Goal: Task Accomplishment & Management: Manage account settings

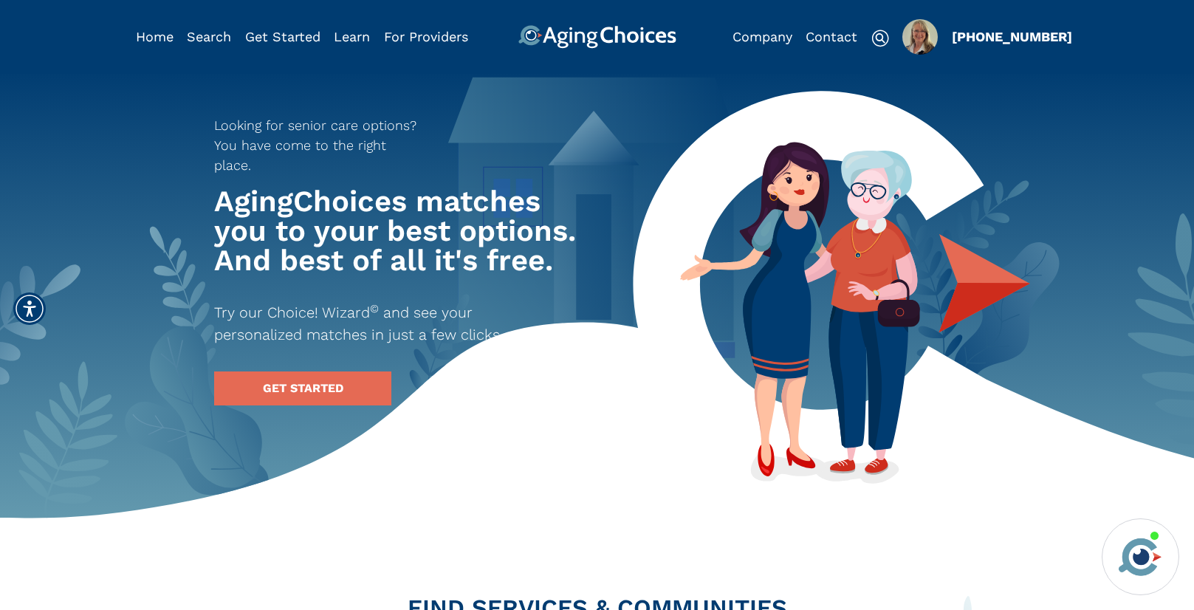
click at [919, 44] on img "Popover trigger" at bounding box center [920, 36] width 35 height 35
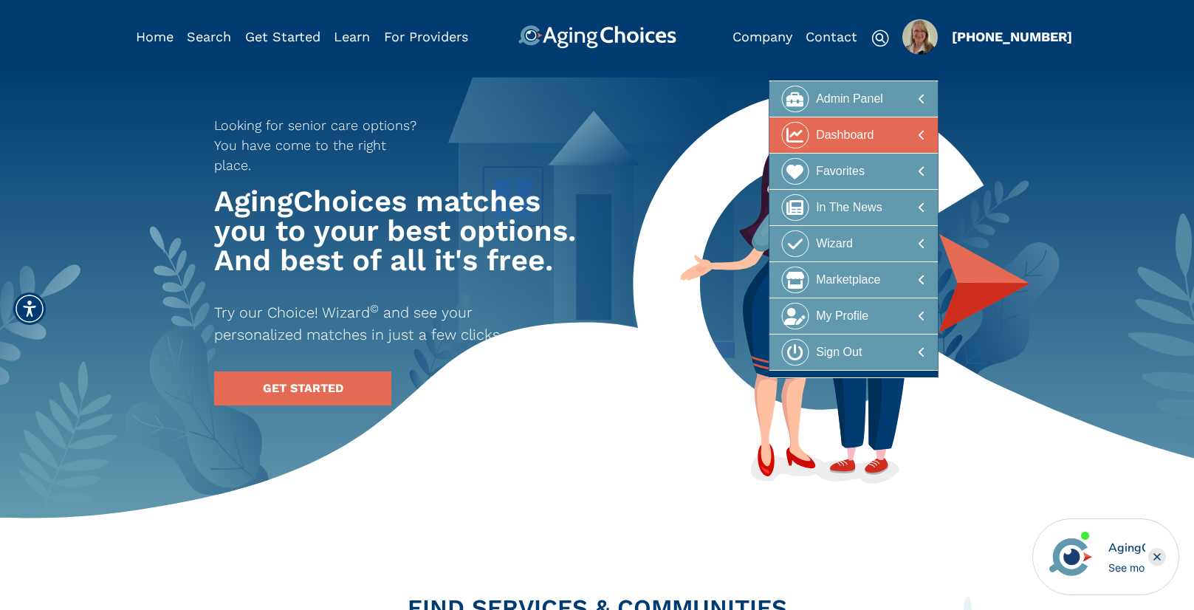
click at [896, 130] on div at bounding box center [853, 135] width 143 height 27
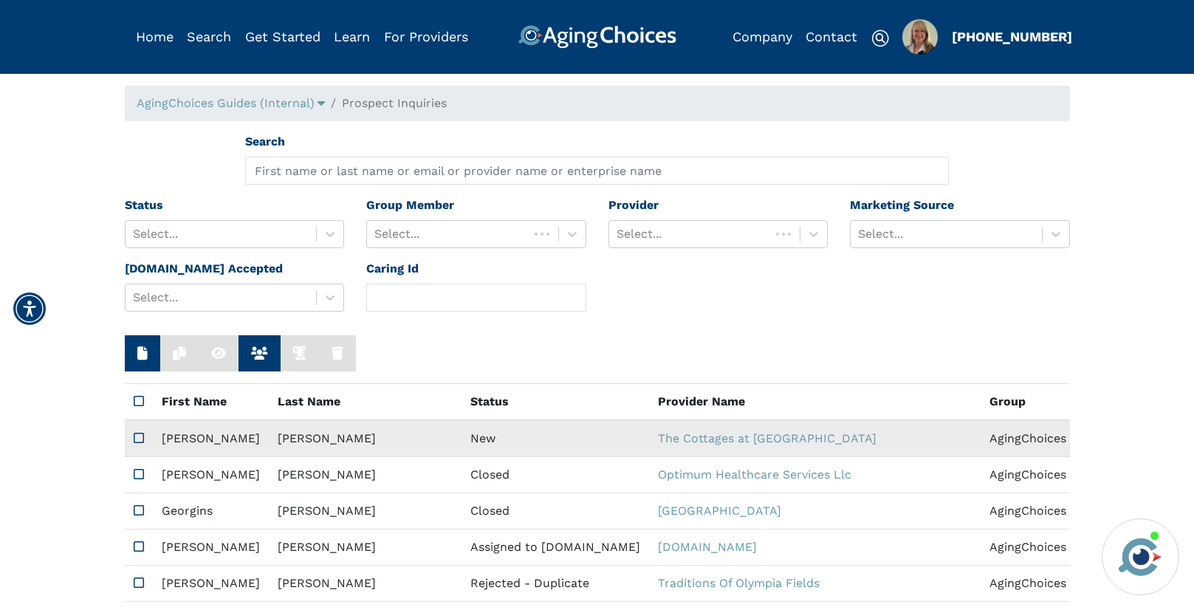
click at [462, 432] on td "New" at bounding box center [556, 438] width 188 height 37
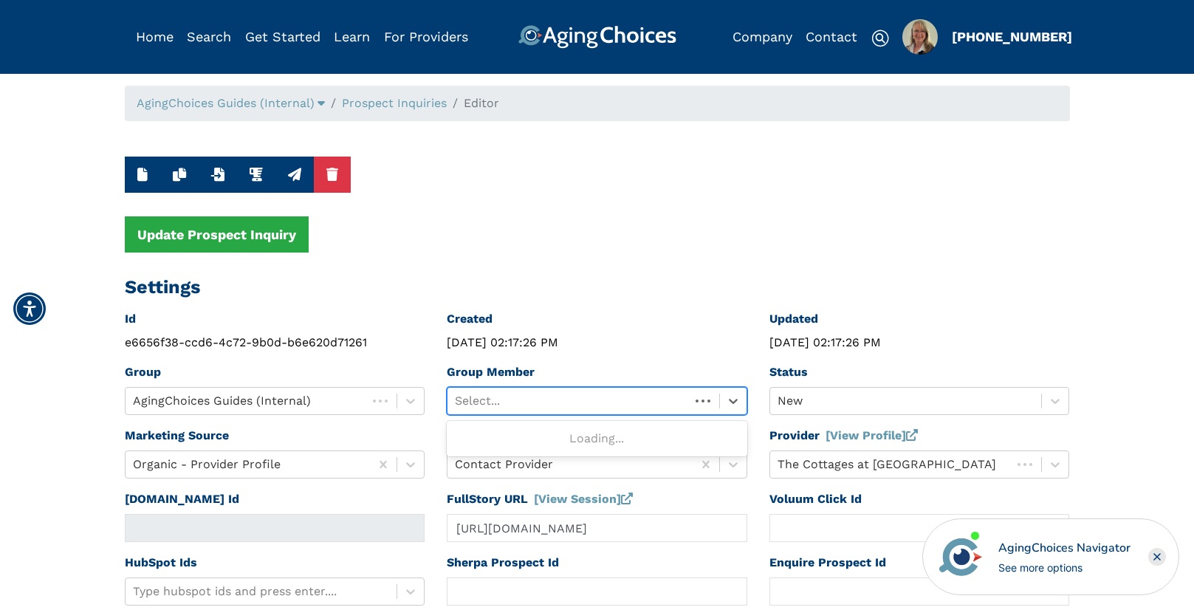
click at [527, 397] on div at bounding box center [568, 401] width 227 height 21
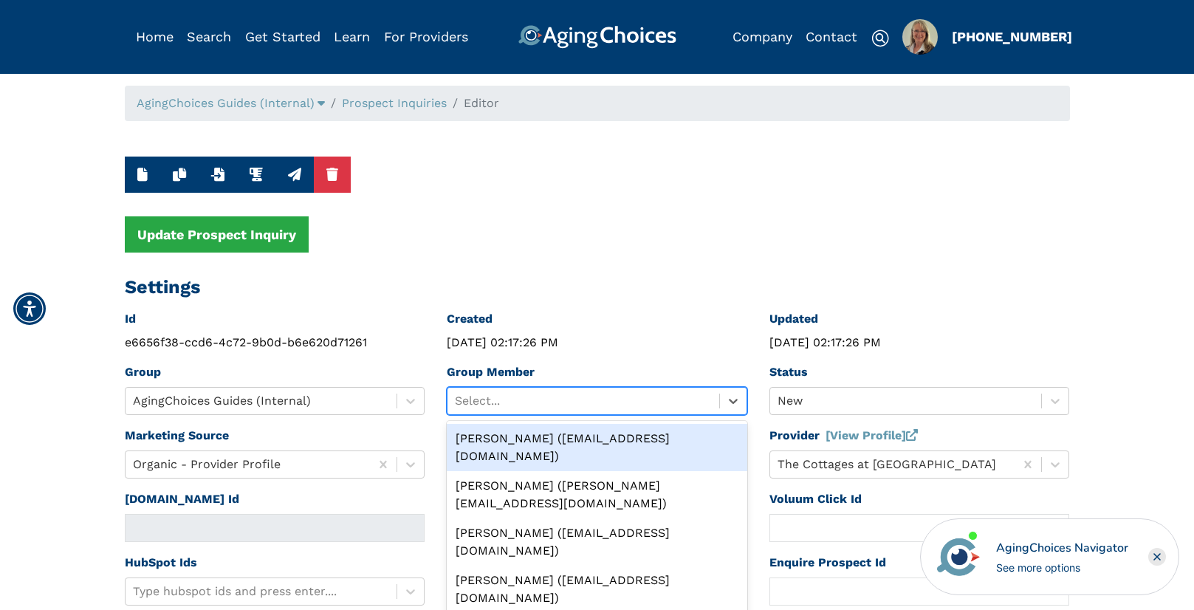
click at [527, 433] on div "Peggy Wilcox (pwilcox@lifestylecx.com)" at bounding box center [597, 447] width 301 height 47
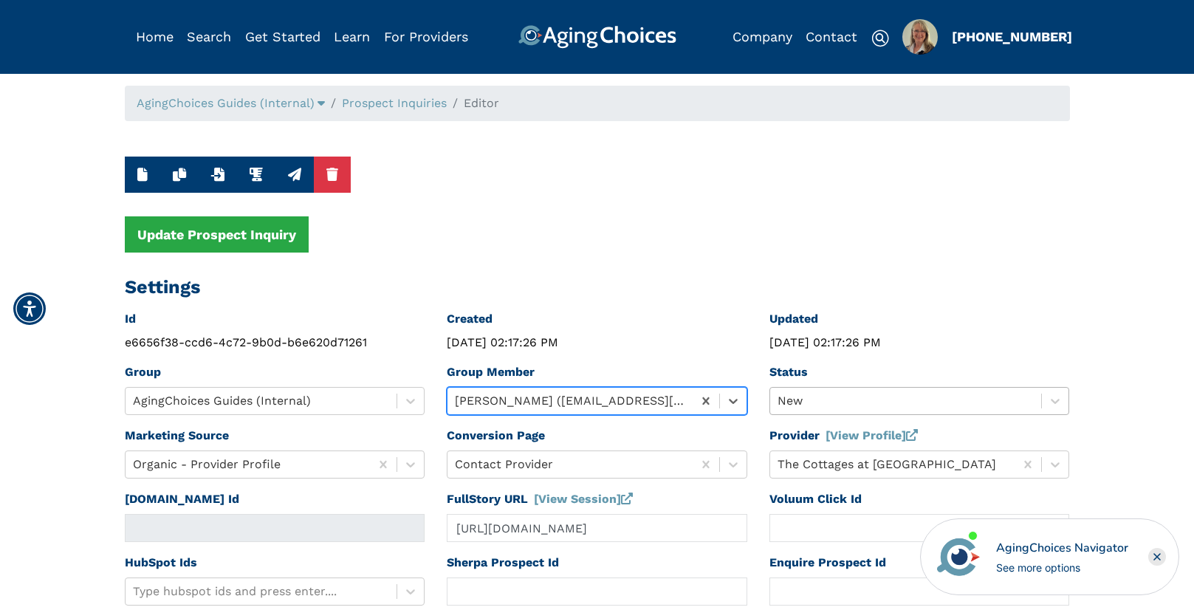
click at [792, 401] on div "New" at bounding box center [920, 401] width 301 height 28
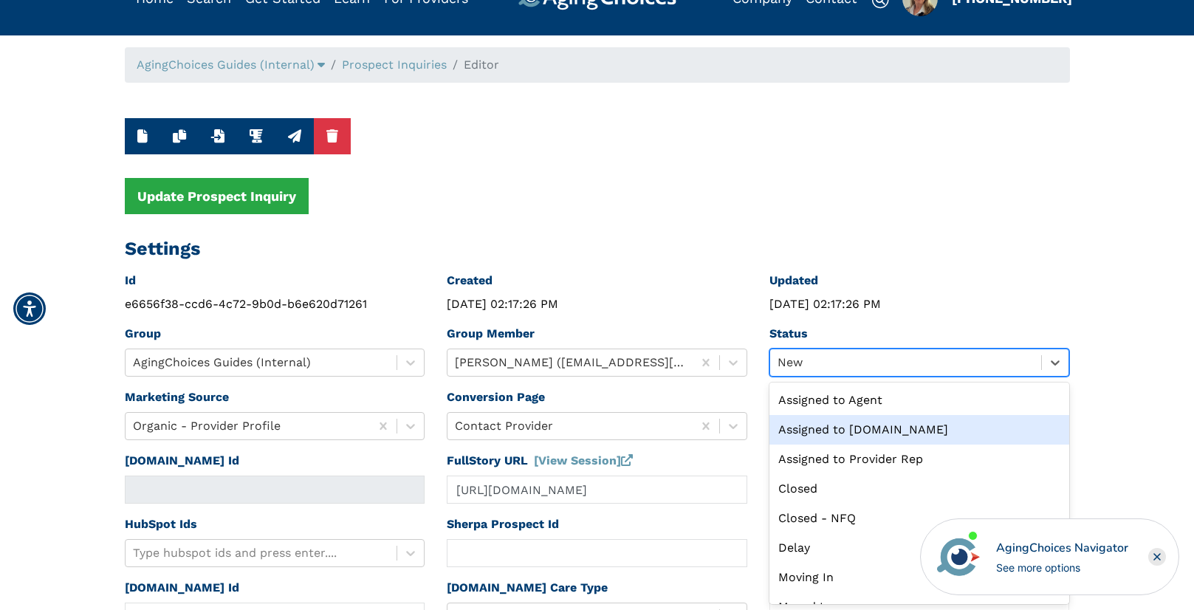
click at [837, 433] on div "Assigned to Caring.com" at bounding box center [920, 430] width 301 height 30
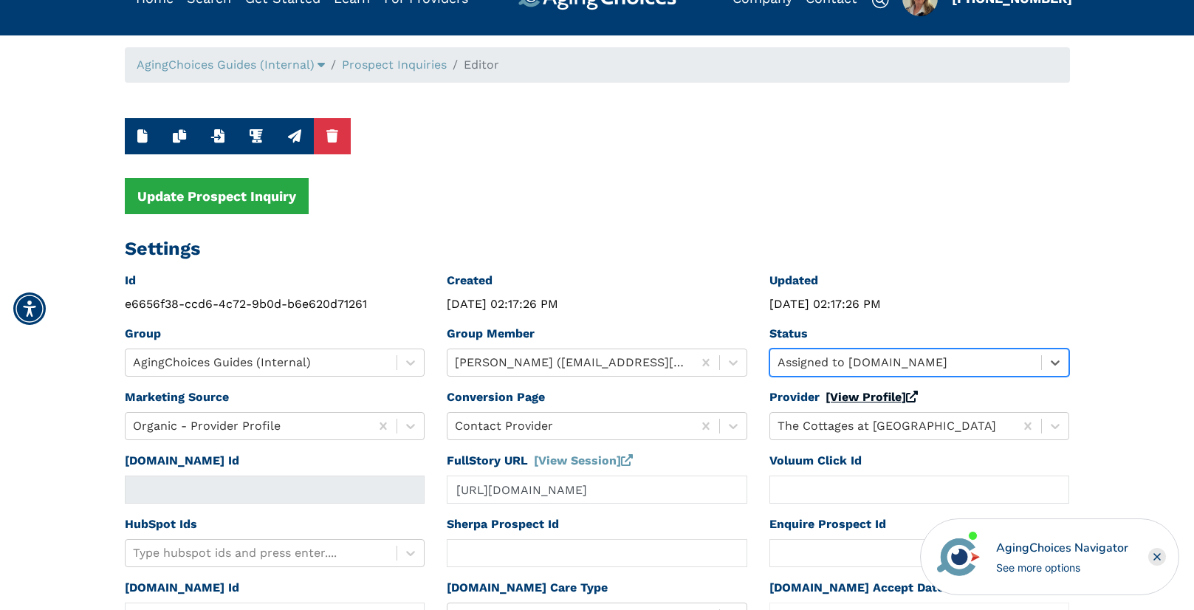
click at [842, 395] on link "[View Profile]" at bounding box center [872, 397] width 92 height 14
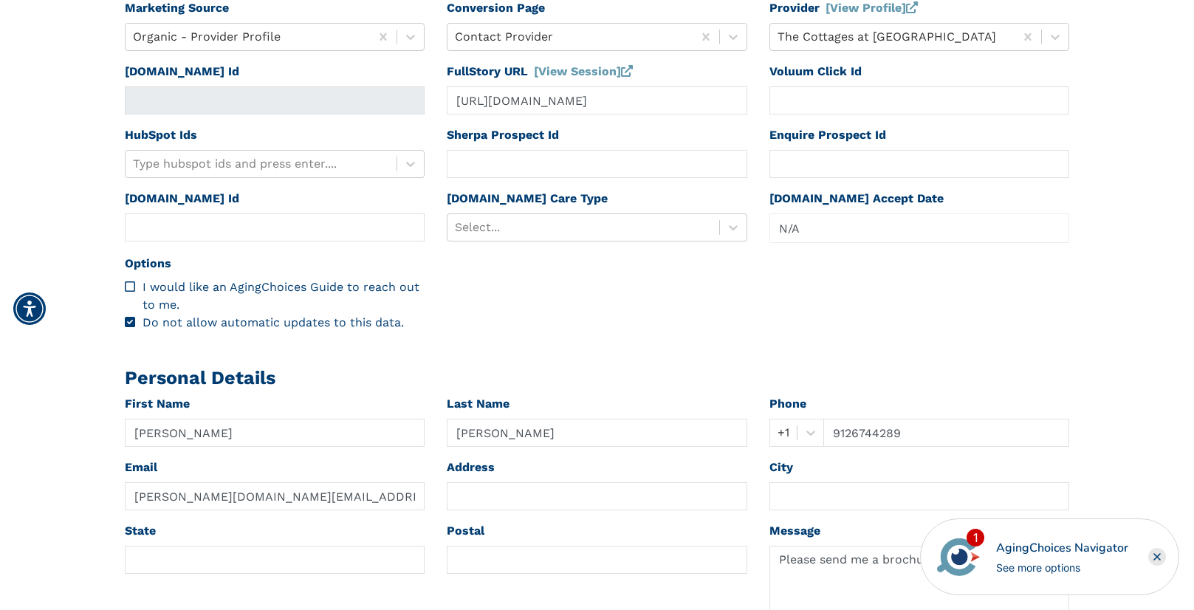
scroll to position [428, 0]
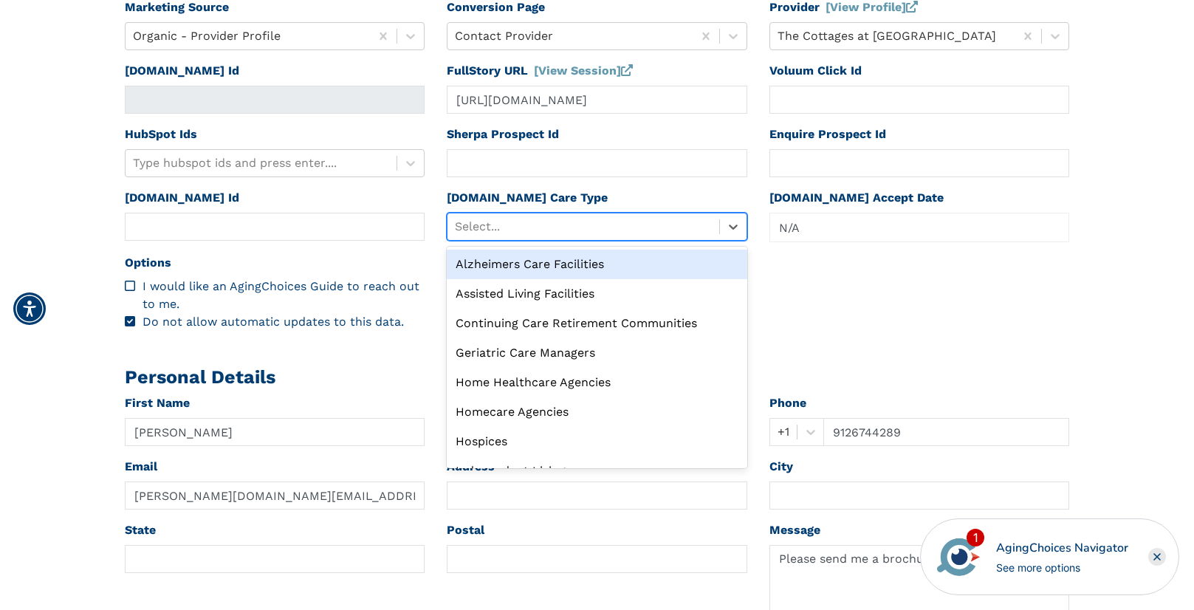
click at [561, 223] on div at bounding box center [583, 226] width 257 height 21
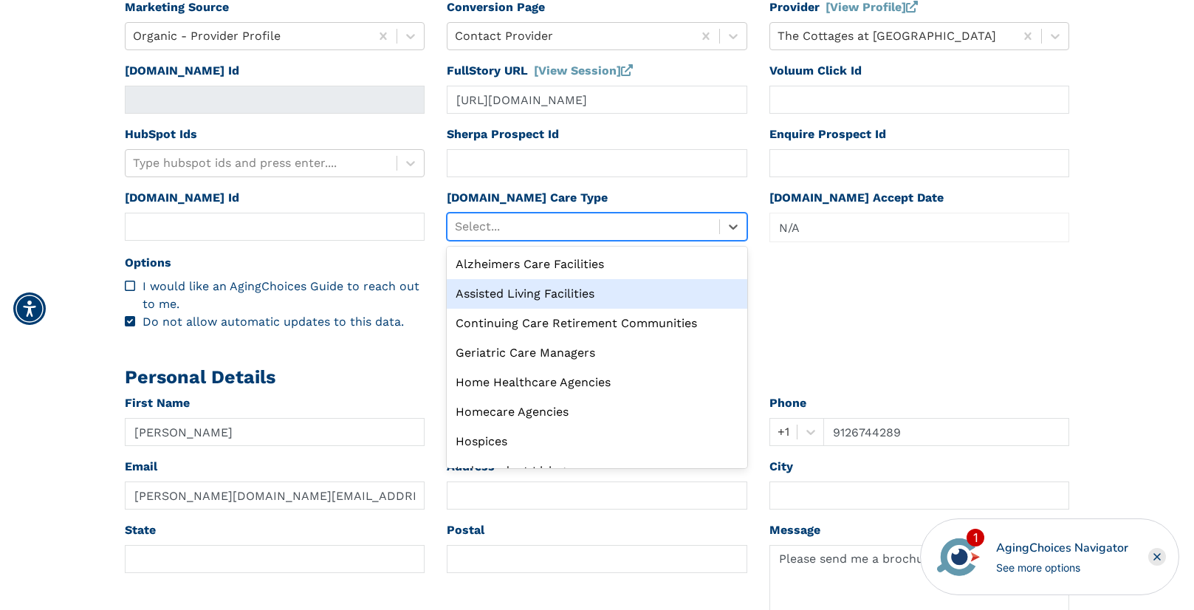
click at [538, 291] on div "Assisted Living Facilities" at bounding box center [597, 294] width 301 height 30
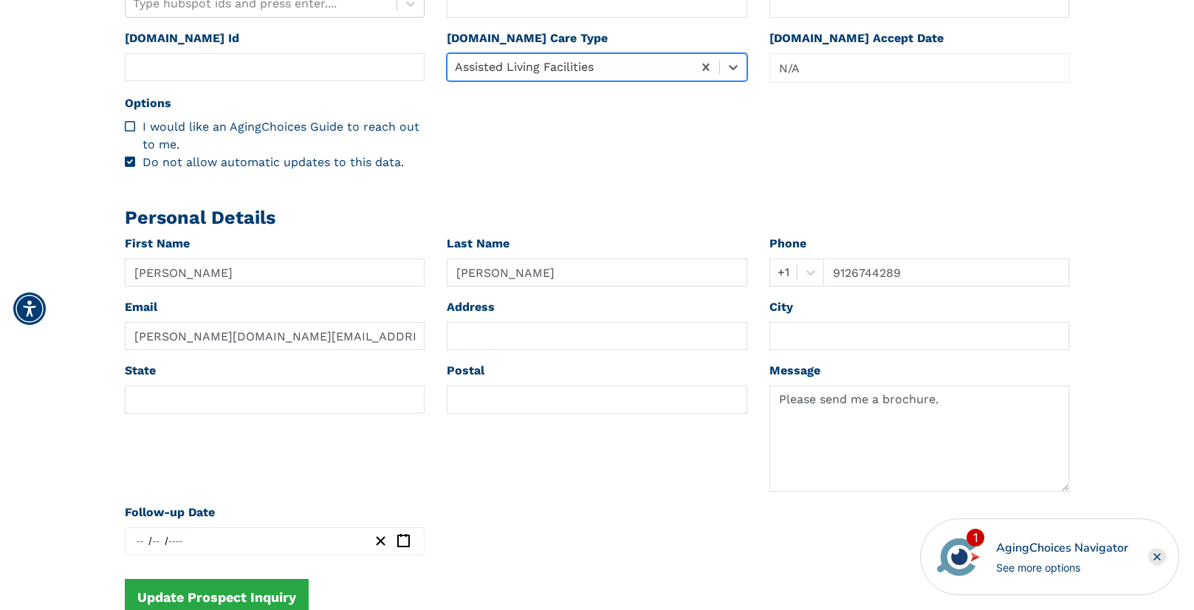
scroll to position [599, 0]
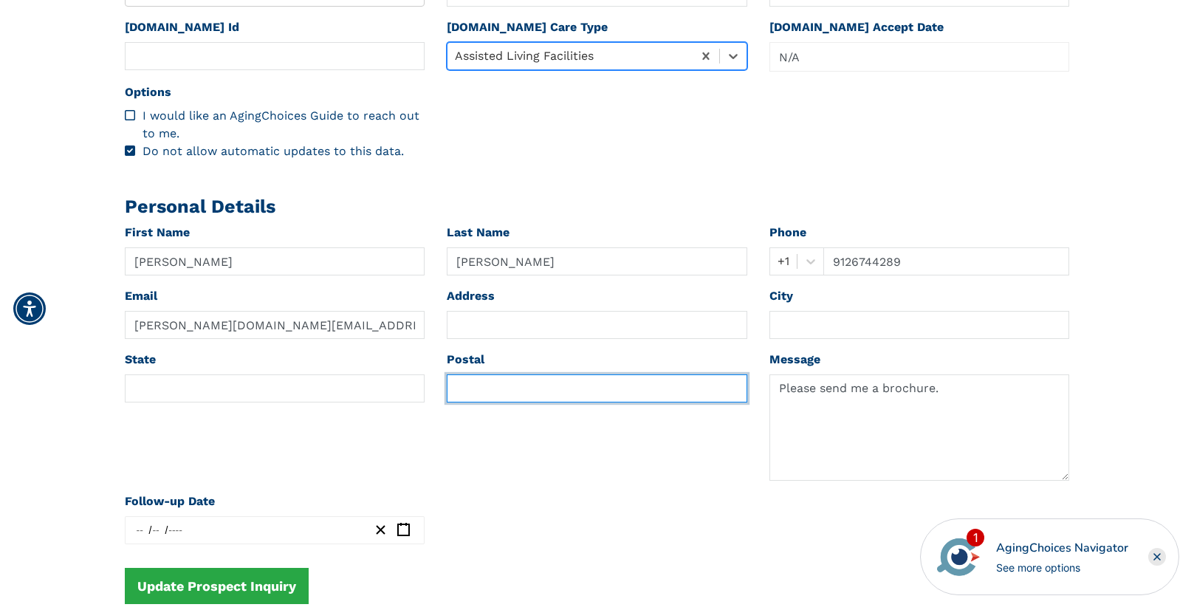
click at [475, 391] on input "text" at bounding box center [597, 388] width 301 height 28
paste input "31548"
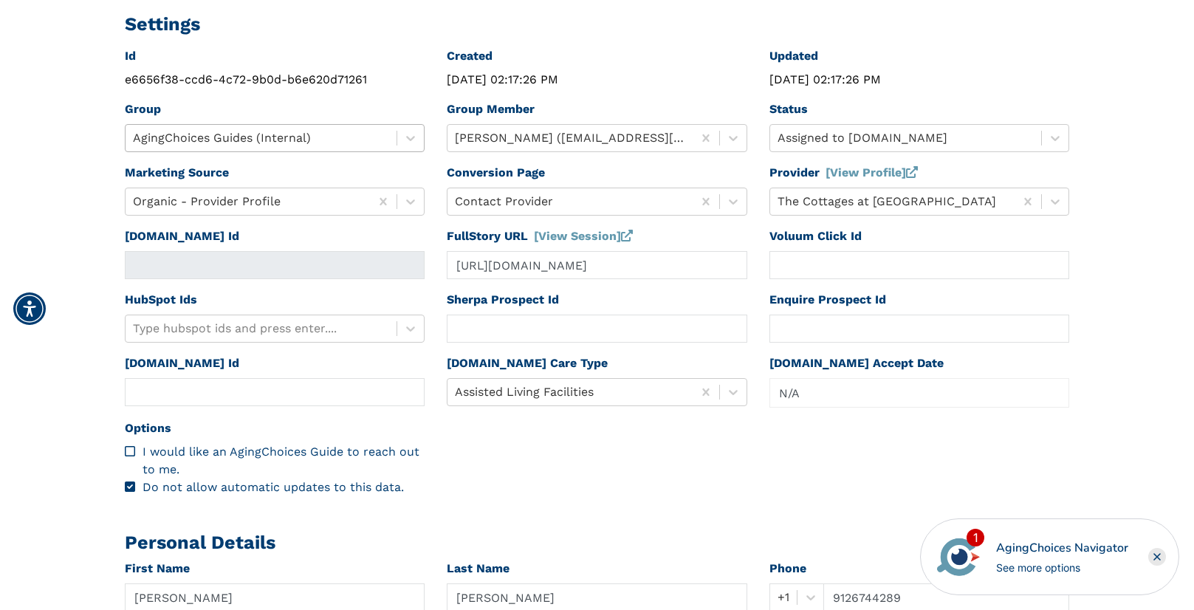
scroll to position [0, 0]
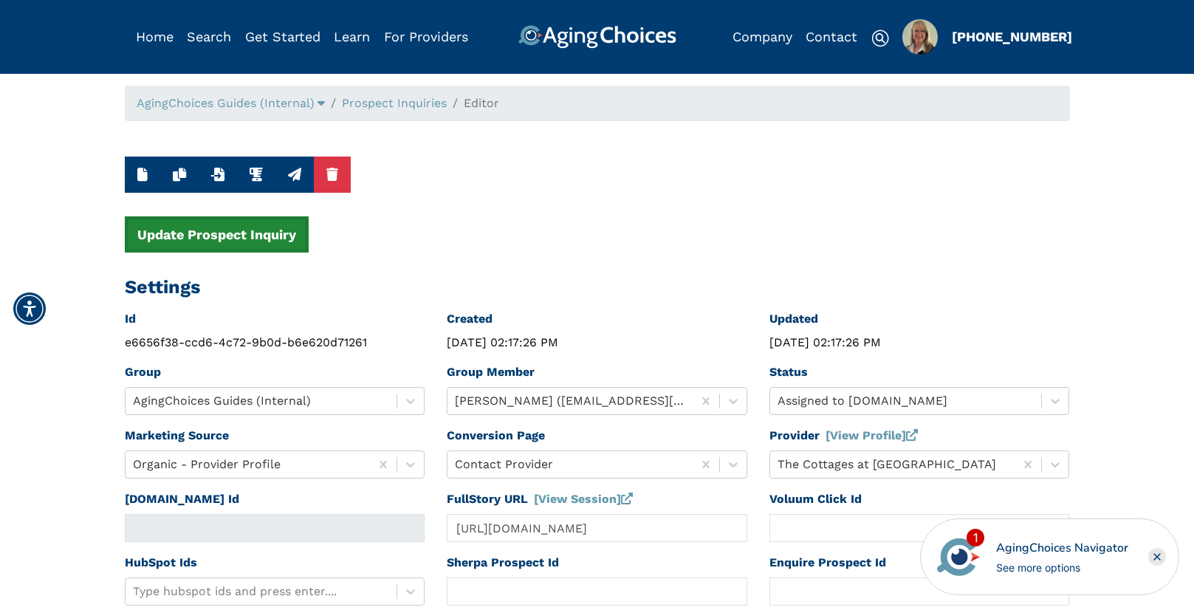
type input "31548"
click at [236, 231] on button "Update Prospect Inquiry" at bounding box center [217, 234] width 184 height 36
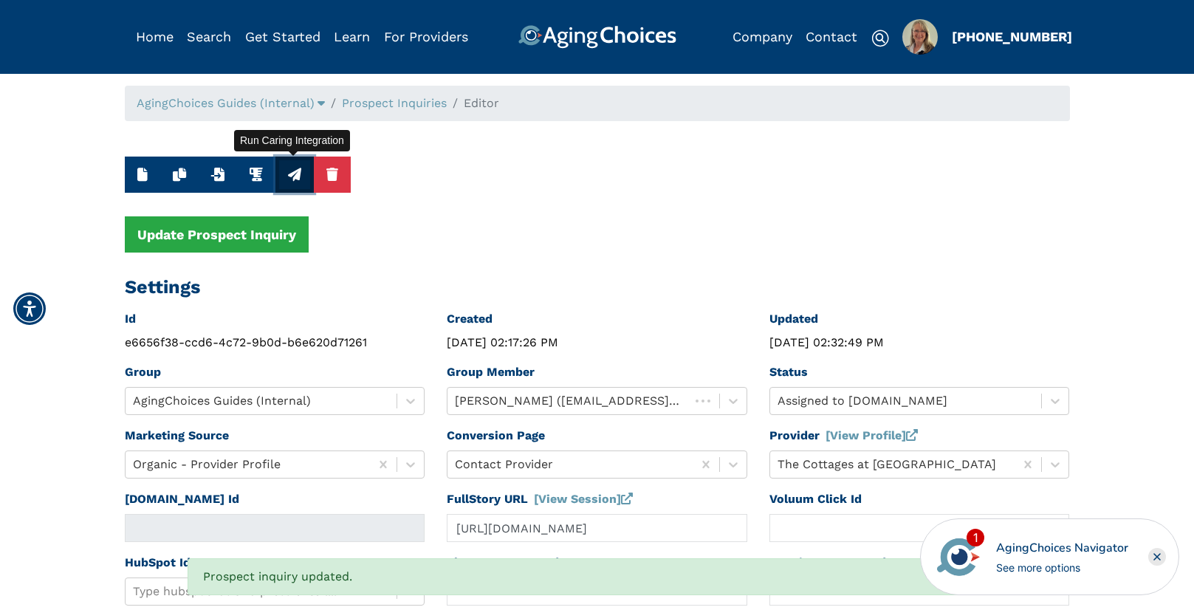
click at [290, 175] on icon "button" at bounding box center [294, 174] width 13 height 13
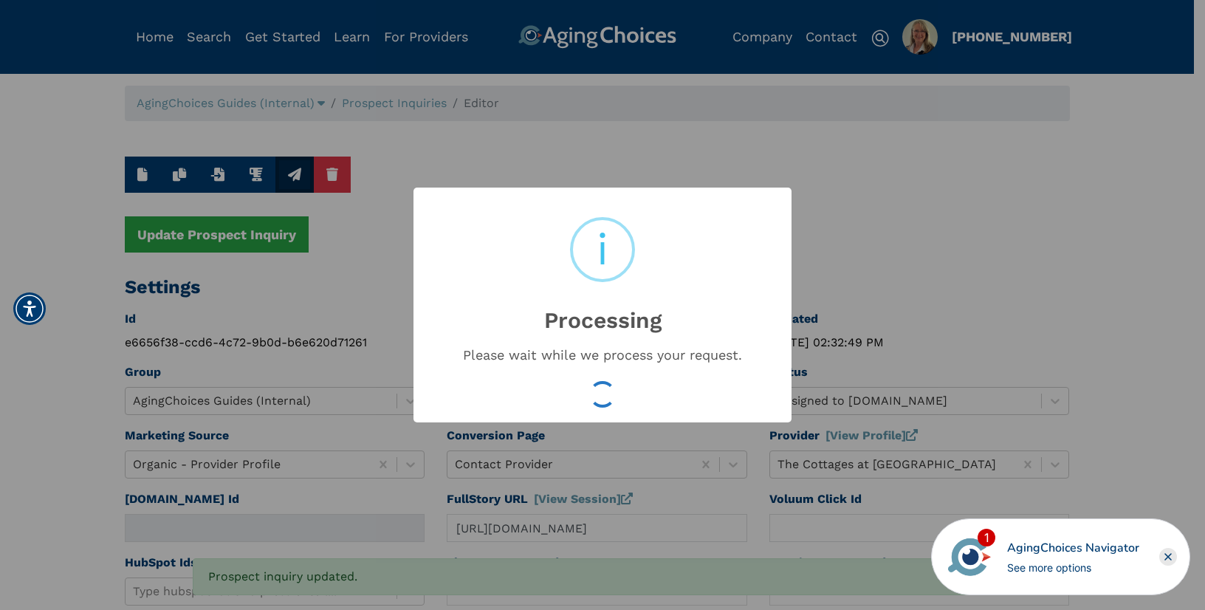
type input "16551670"
type input "Aug 21, 2025 02:32:51 PM"
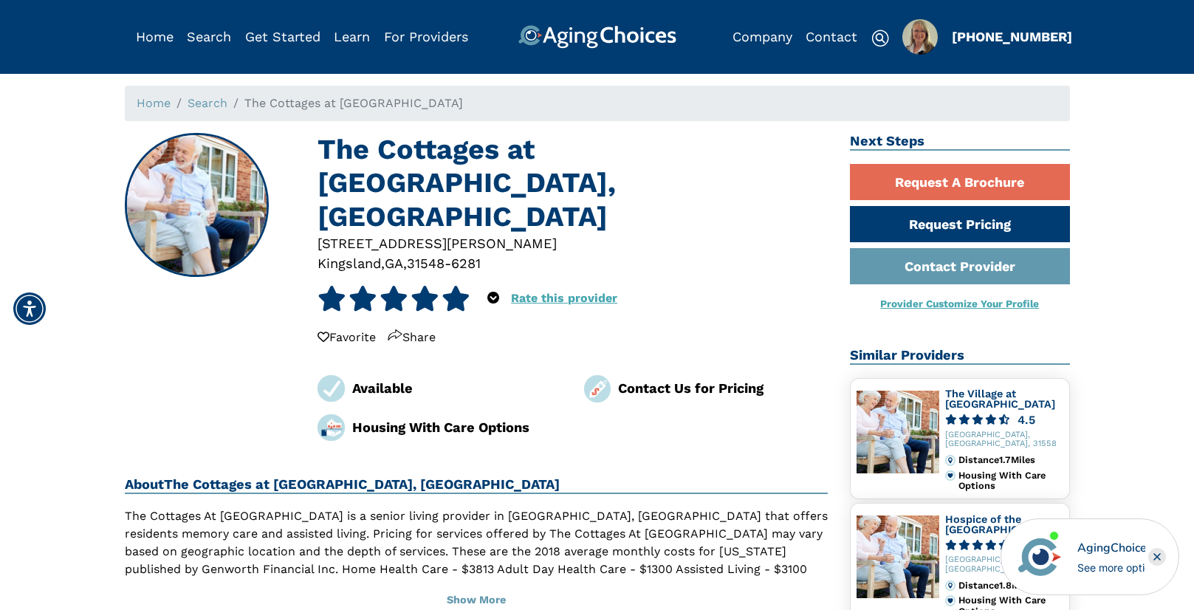
click at [425, 253] on div "31548-6281" at bounding box center [444, 263] width 74 height 20
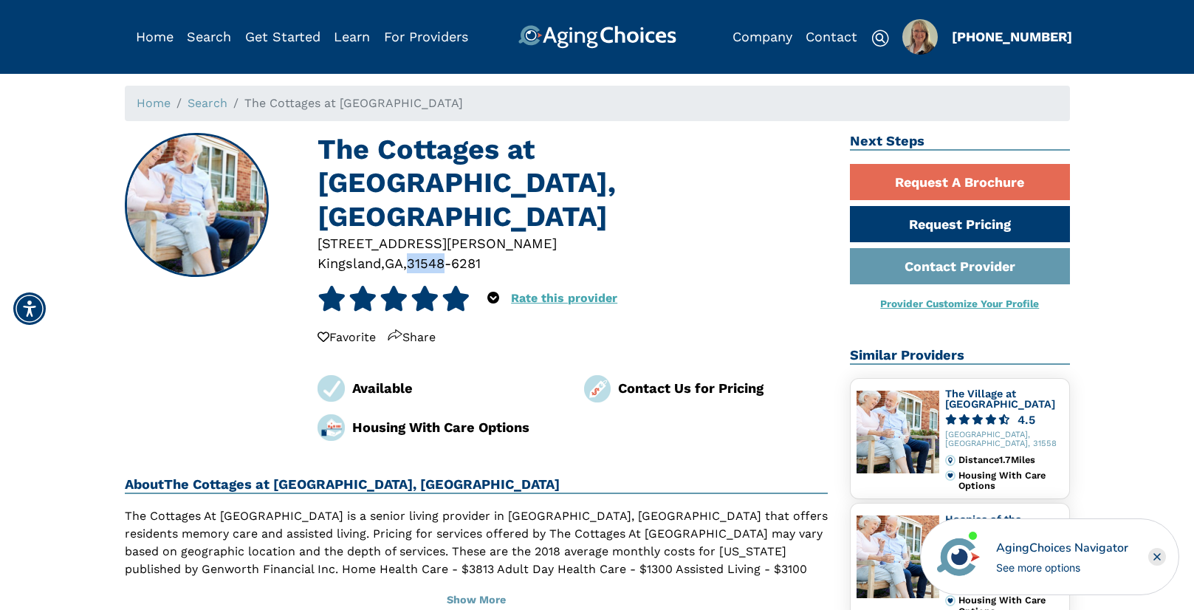
copy div "31548"
